Goal: Information Seeking & Learning: Find specific fact

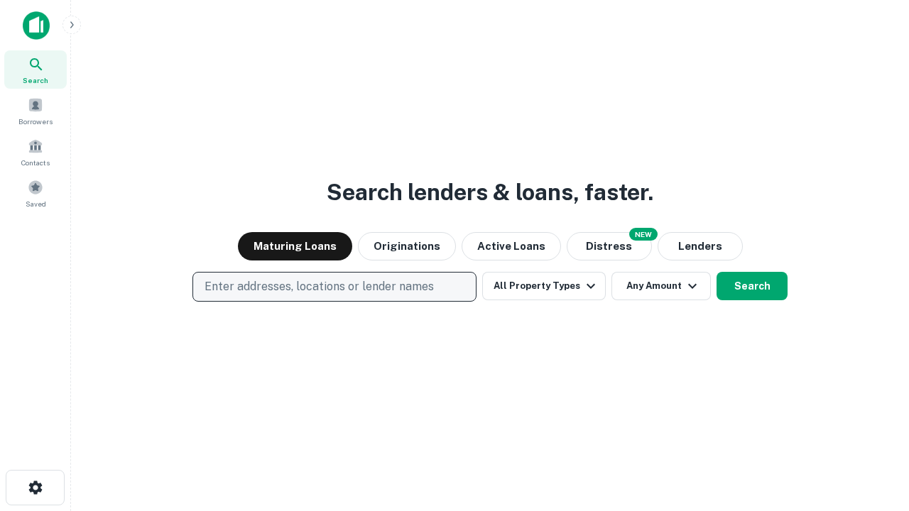
click at [334, 287] on p "Enter addresses, locations or lender names" at bounding box center [318, 286] width 229 height 17
type input "**********"
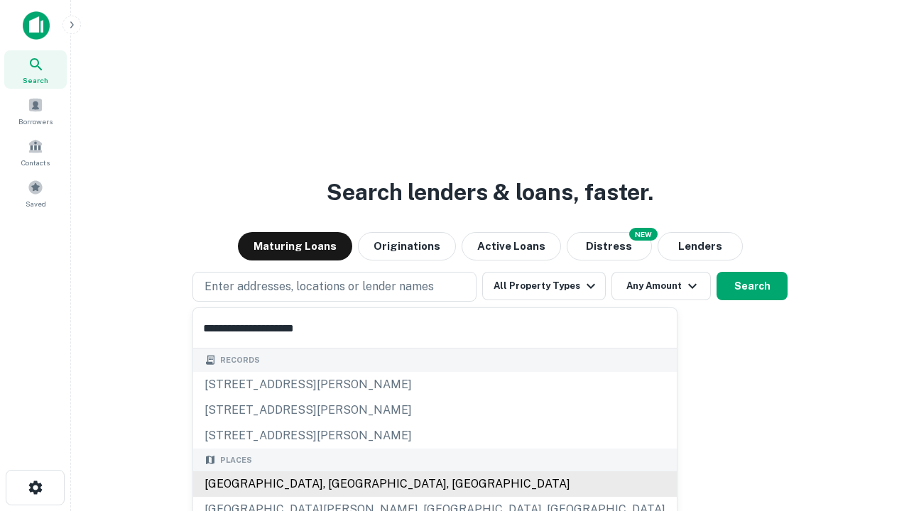
click at [339, 484] on div "[GEOGRAPHIC_DATA], [GEOGRAPHIC_DATA], [GEOGRAPHIC_DATA]" at bounding box center [434, 484] width 483 height 26
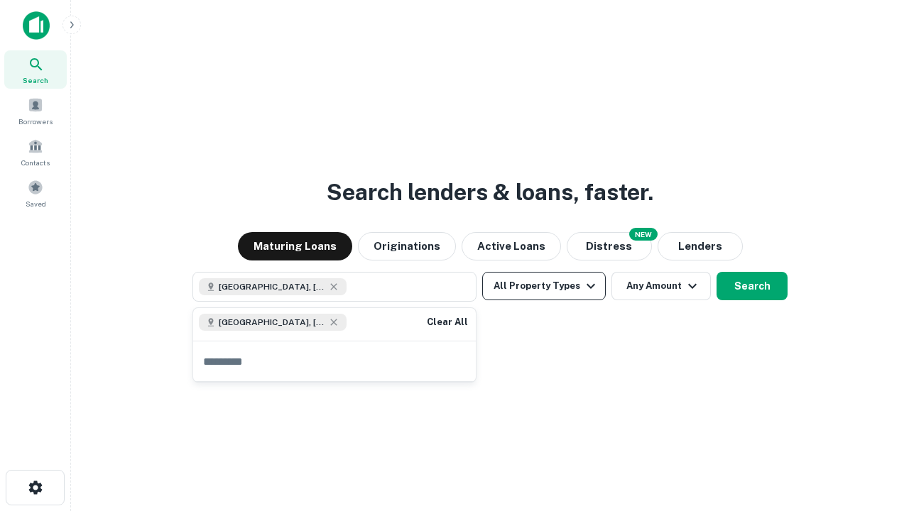
click at [544, 286] on button "All Property Types" at bounding box center [544, 286] width 124 height 28
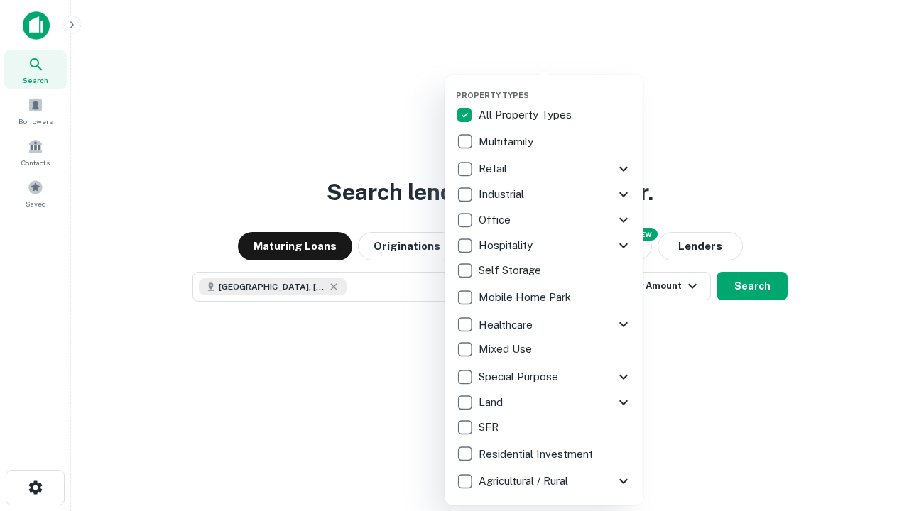
click at [555, 86] on button "button" at bounding box center [555, 86] width 199 height 1
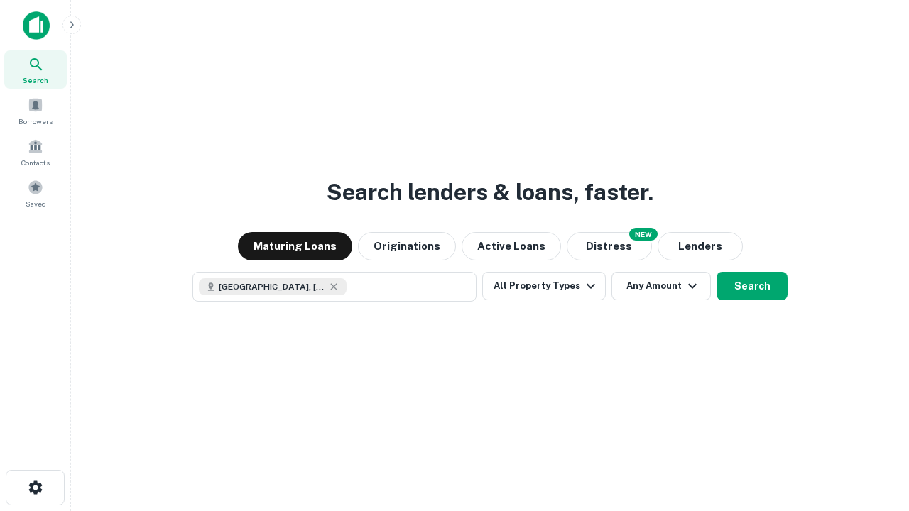
scroll to position [23, 0]
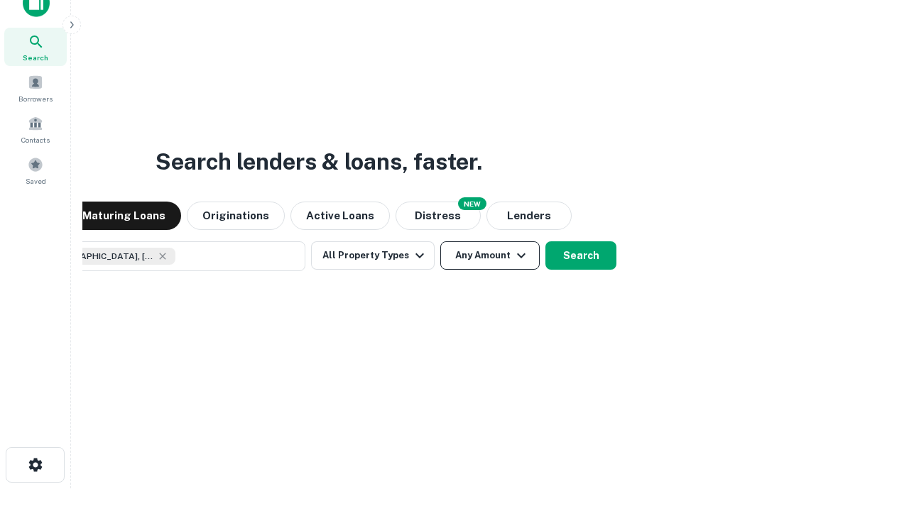
click at [440, 241] on button "Any Amount" at bounding box center [489, 255] width 99 height 28
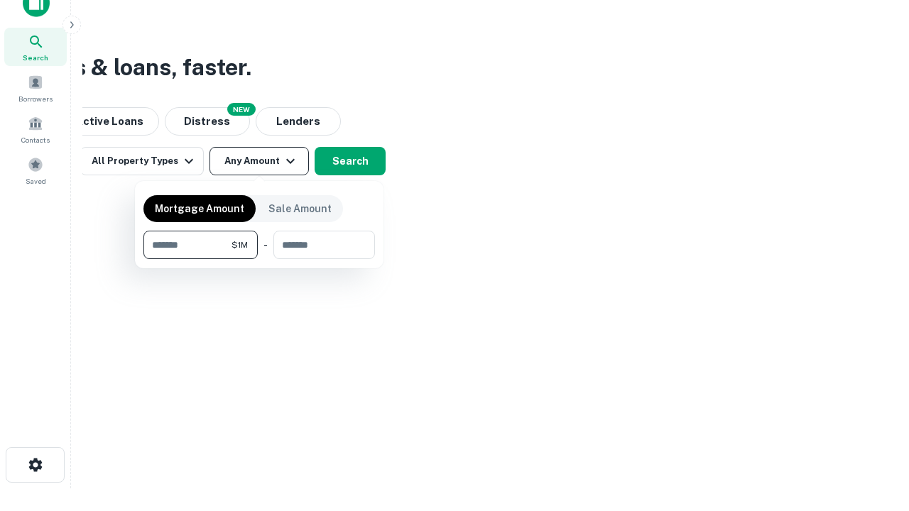
type input "*******"
click at [259, 259] on button "button" at bounding box center [258, 259] width 231 height 1
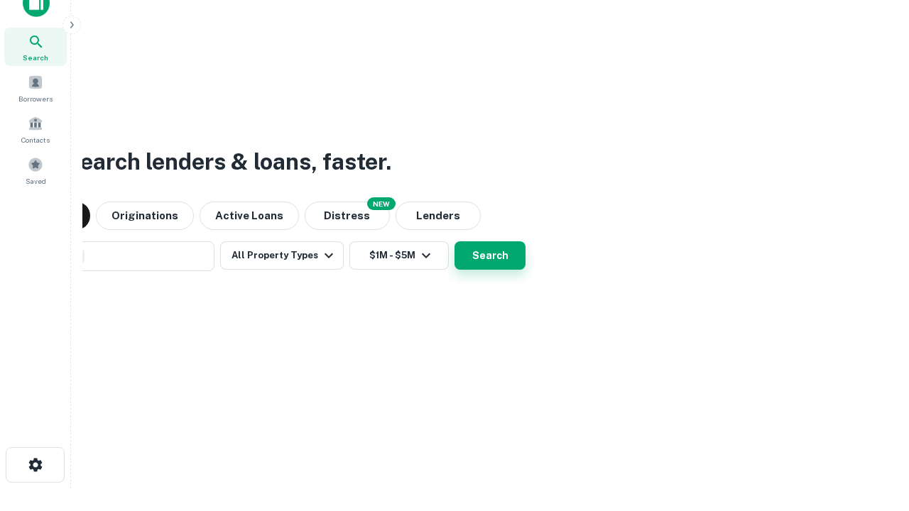
click at [454, 241] on button "Search" at bounding box center [489, 255] width 71 height 28
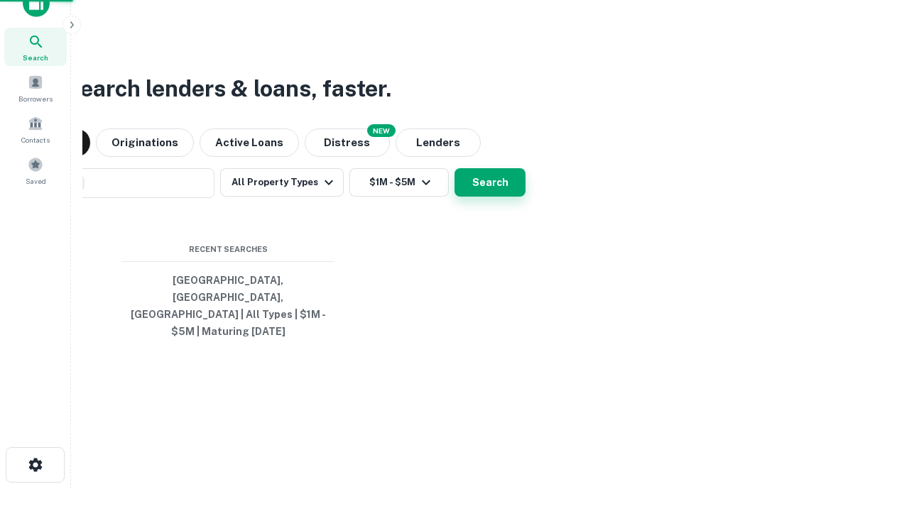
scroll to position [46, 402]
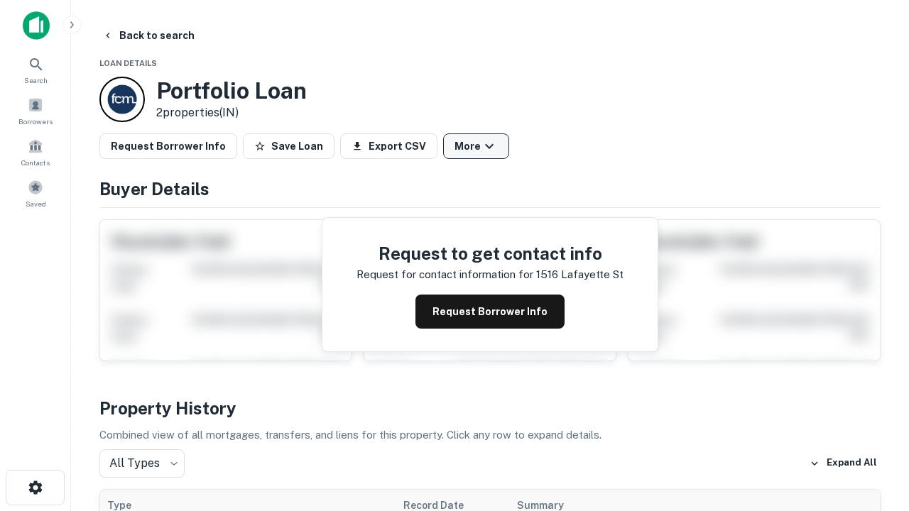
click at [476, 146] on button "More" at bounding box center [476, 146] width 66 height 26
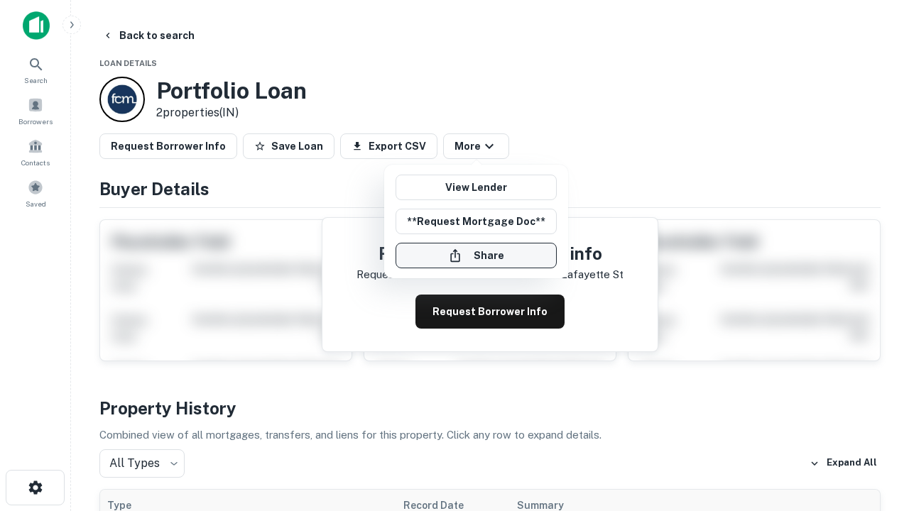
click at [476, 256] on button "Share" at bounding box center [475, 256] width 161 height 26
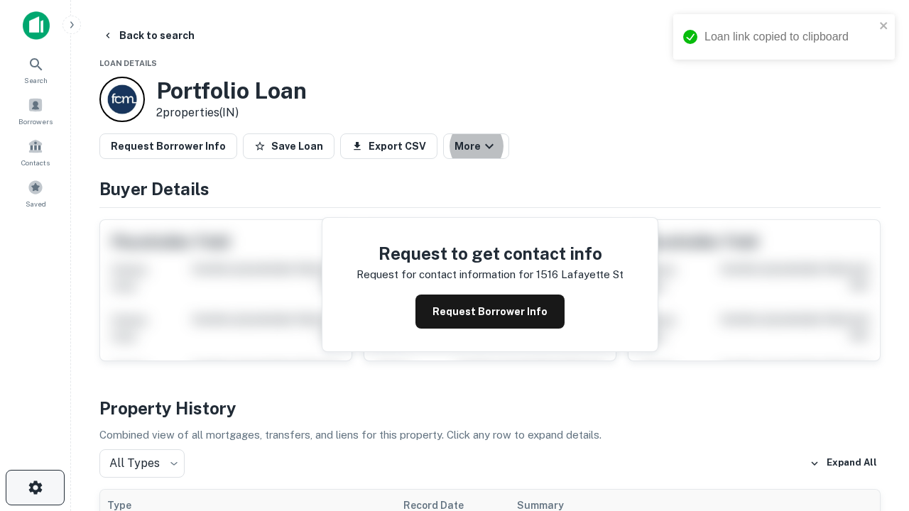
click at [35, 488] on icon "button" at bounding box center [35, 487] width 17 height 17
